Goal: Task Accomplishment & Management: Use online tool/utility

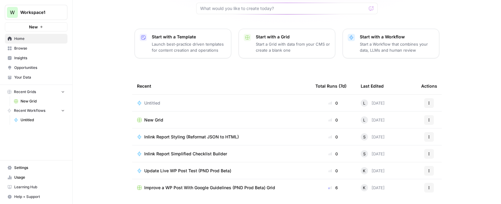
scroll to position [71, 0]
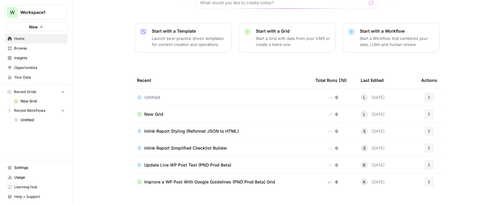
click at [60, 109] on button "Recent Workflows" at bounding box center [36, 110] width 63 height 9
click at [426, 92] on button "Actions" at bounding box center [429, 97] width 10 height 10
click at [439, 113] on span "Delete" at bounding box center [457, 115] width 48 height 6
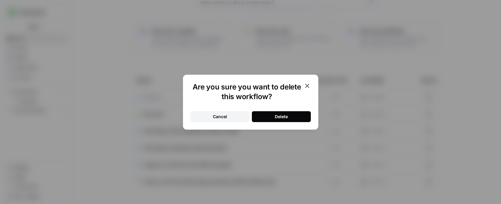
click at [280, 114] on div "Delete" at bounding box center [281, 117] width 13 height 6
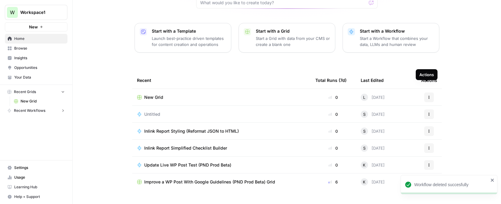
click at [428, 92] on button "Actions" at bounding box center [429, 97] width 10 height 10
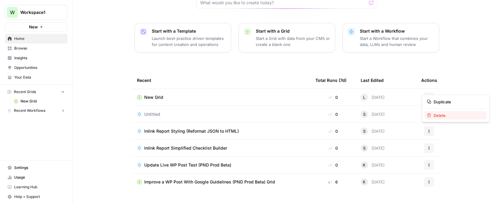
click at [446, 115] on span "Delete" at bounding box center [457, 115] width 48 height 6
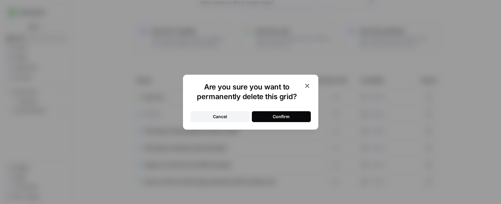
click at [270, 117] on button "Confirm" at bounding box center [281, 116] width 59 height 11
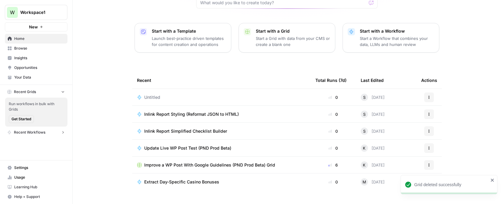
click at [491, 180] on icon "close" at bounding box center [492, 180] width 3 height 3
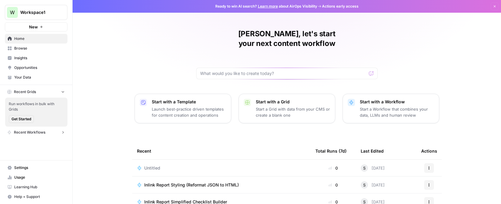
scroll to position [74, 0]
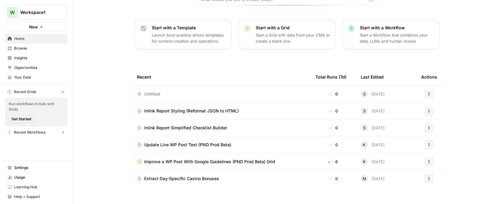
click at [167, 104] on td "Inlink Report Styling (Reformat JSON to HTML)" at bounding box center [221, 110] width 178 height 17
click at [157, 108] on span "Inlink Report Styling (Reformat JSON to HTML)" at bounding box center [191, 111] width 95 height 6
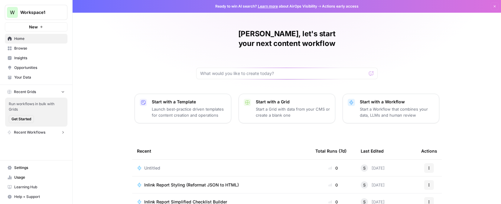
scroll to position [74, 0]
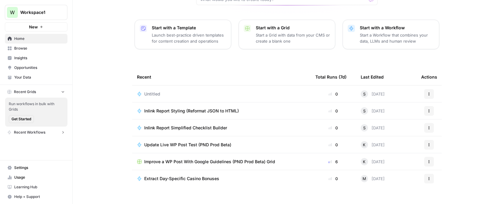
click at [181, 142] on span "Update Live WP Post Test (PND Prod Beta)" at bounding box center [187, 145] width 87 height 6
